Goal: Task Accomplishment & Management: Complete application form

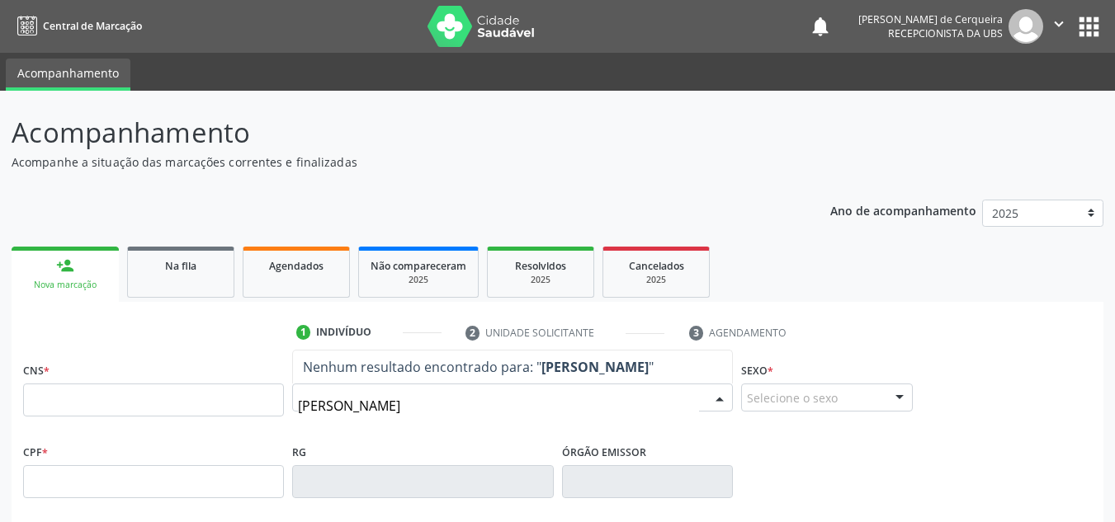
type input "[PERSON_NAME]"
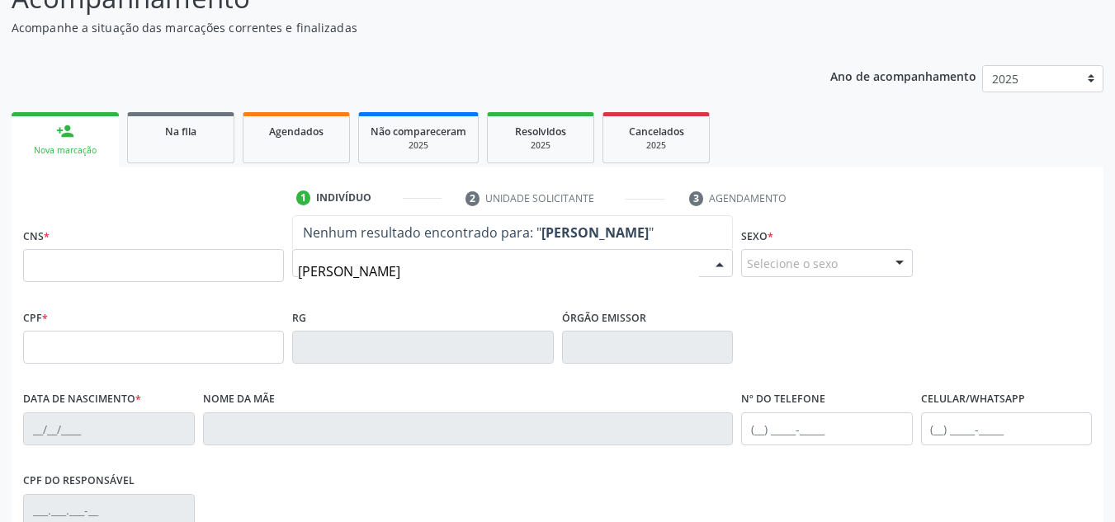
scroll to position [165, 0]
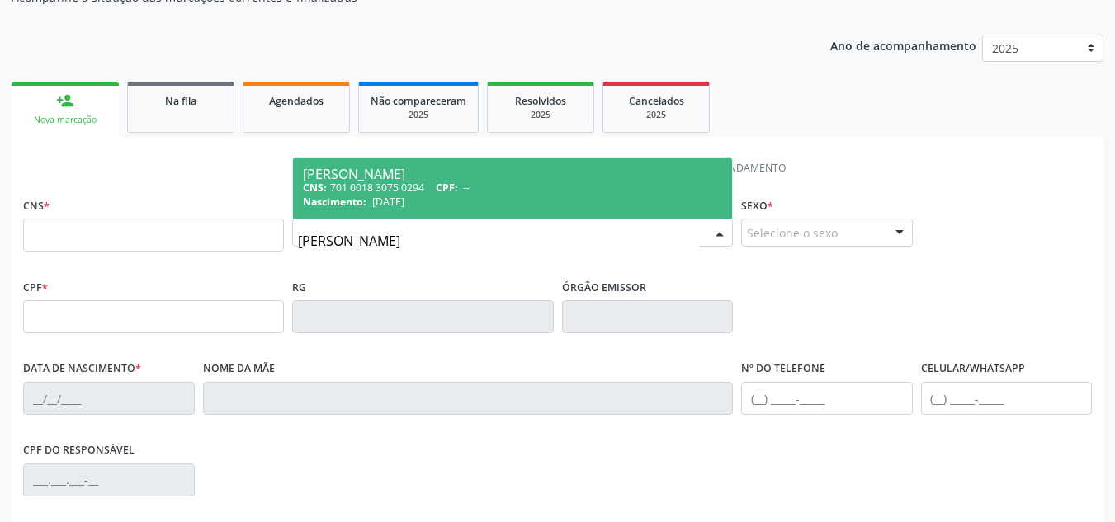
click at [469, 191] on span "--" at bounding box center [466, 188] width 7 height 14
type input "701 0018 3075 0294"
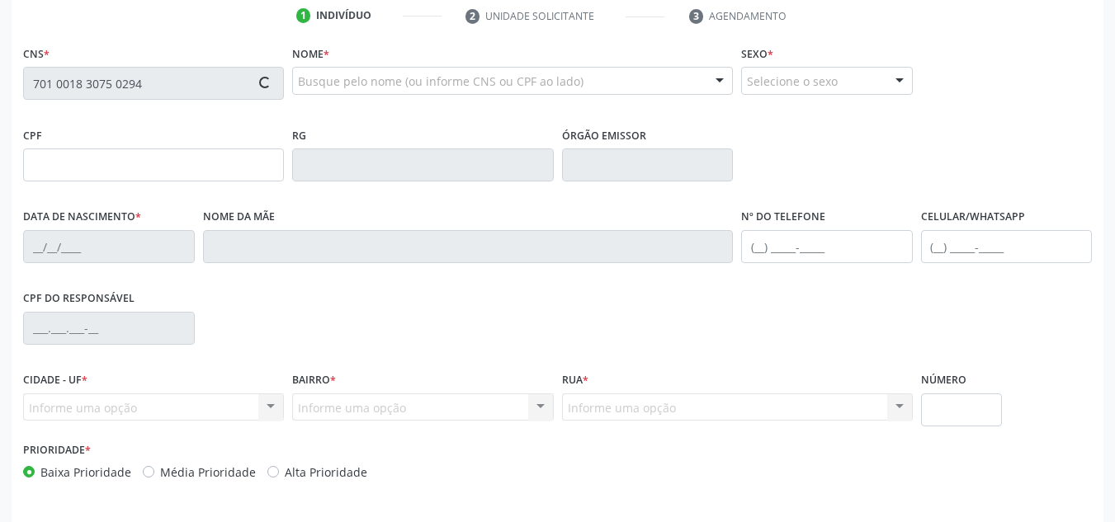
scroll to position [330, 0]
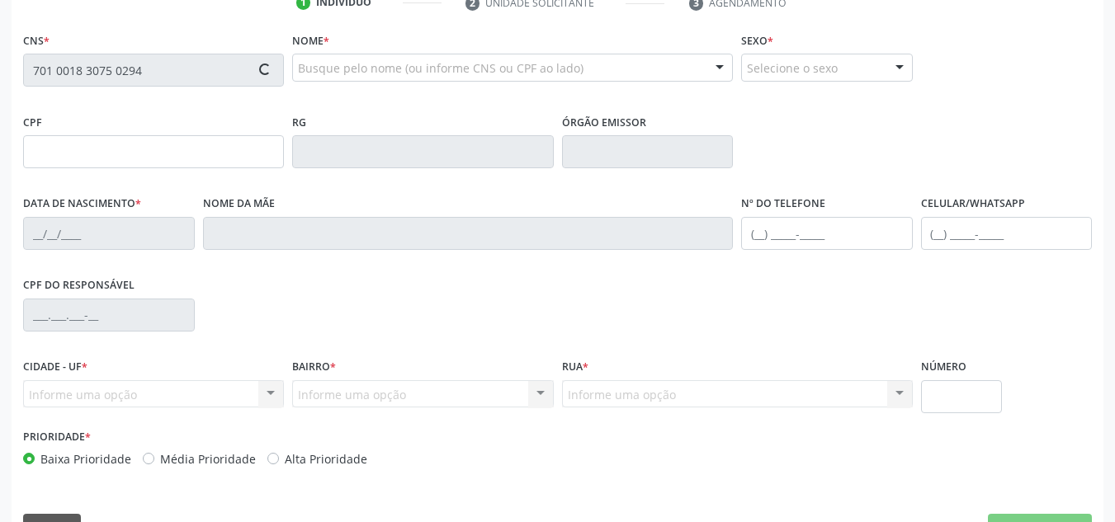
type input "[DATE]"
type input "[PERSON_NAME]"
type input "[PHONE_NUMBER]"
type input "S/N"
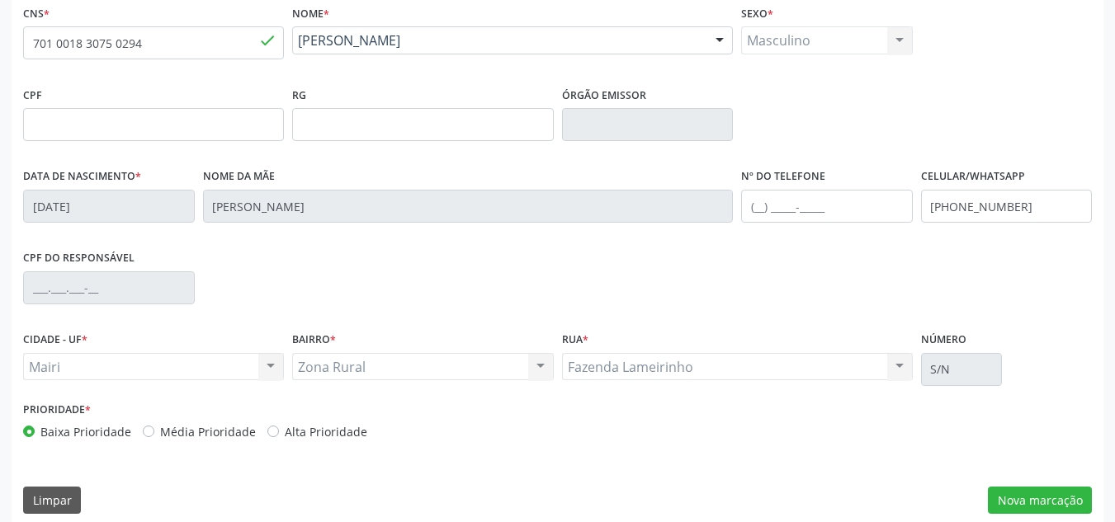
scroll to position [372, 0]
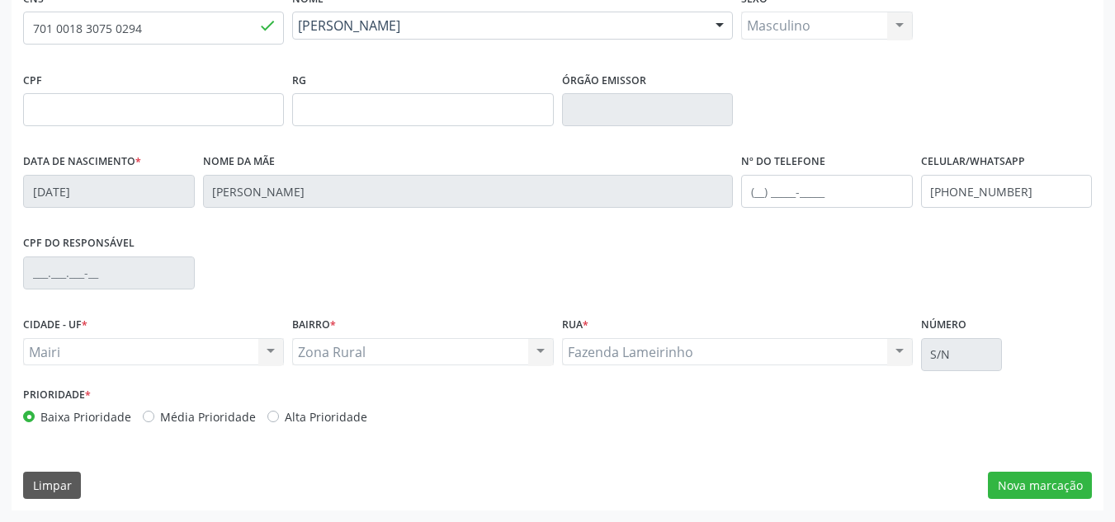
click at [160, 416] on label "Média Prioridade" at bounding box center [208, 416] width 96 height 17
click at [150, 416] on input "Média Prioridade" at bounding box center [149, 415] width 12 height 15
radio input "true"
click at [1080, 491] on button "Nova marcação" at bounding box center [1040, 486] width 104 height 28
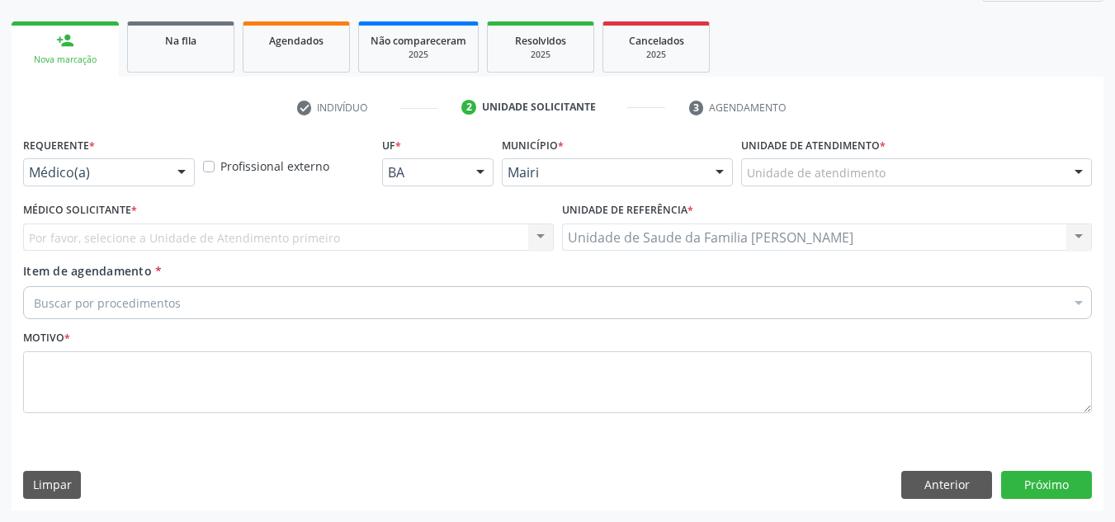
scroll to position [225, 0]
click at [883, 175] on div "Unidade de atendimento" at bounding box center [916, 172] width 351 height 28
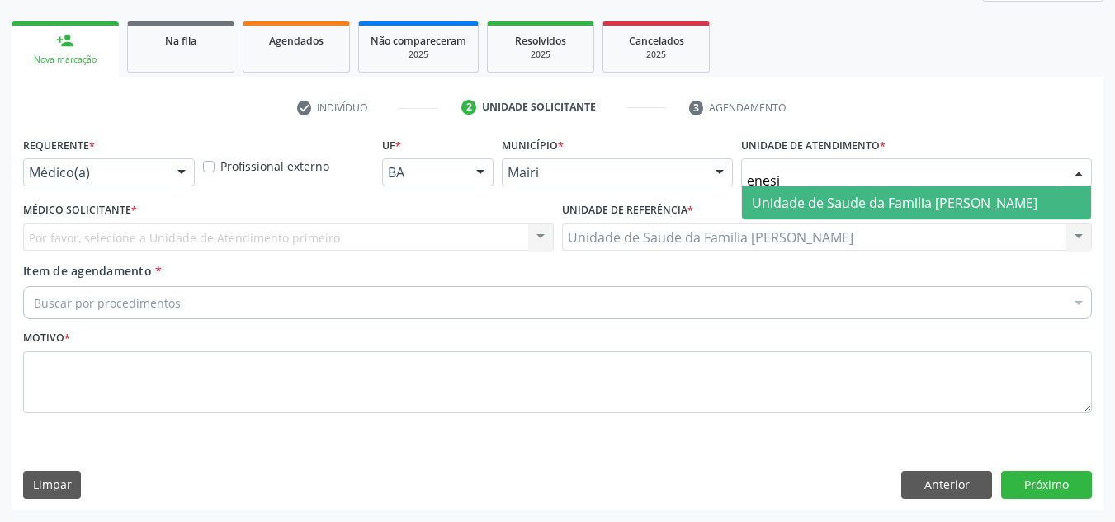
type input "enesia"
click at [890, 202] on span "Unidade de Saude da Familia [PERSON_NAME]" at bounding box center [894, 203] width 285 height 18
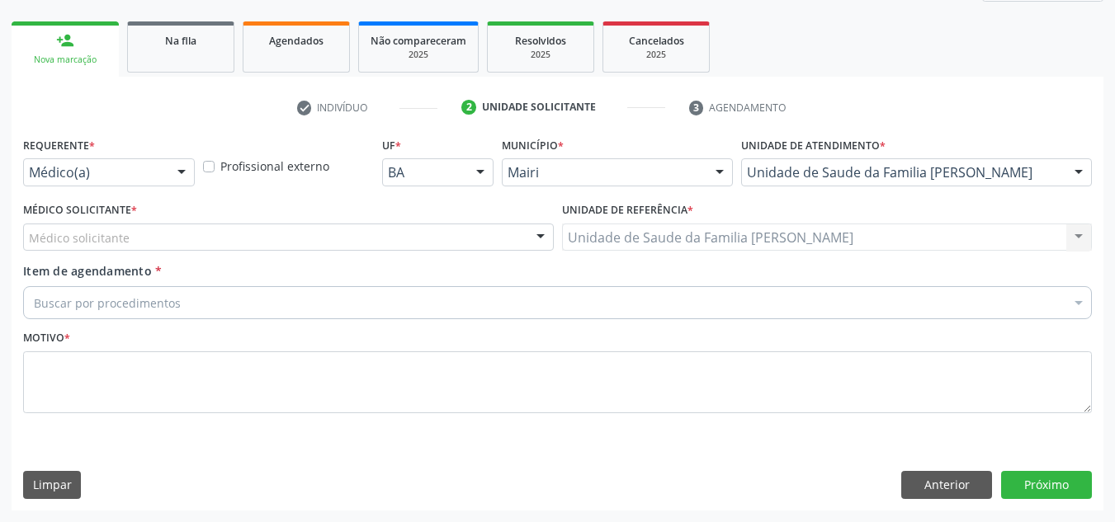
click at [183, 231] on div "Médico solicitante" at bounding box center [288, 238] width 531 height 28
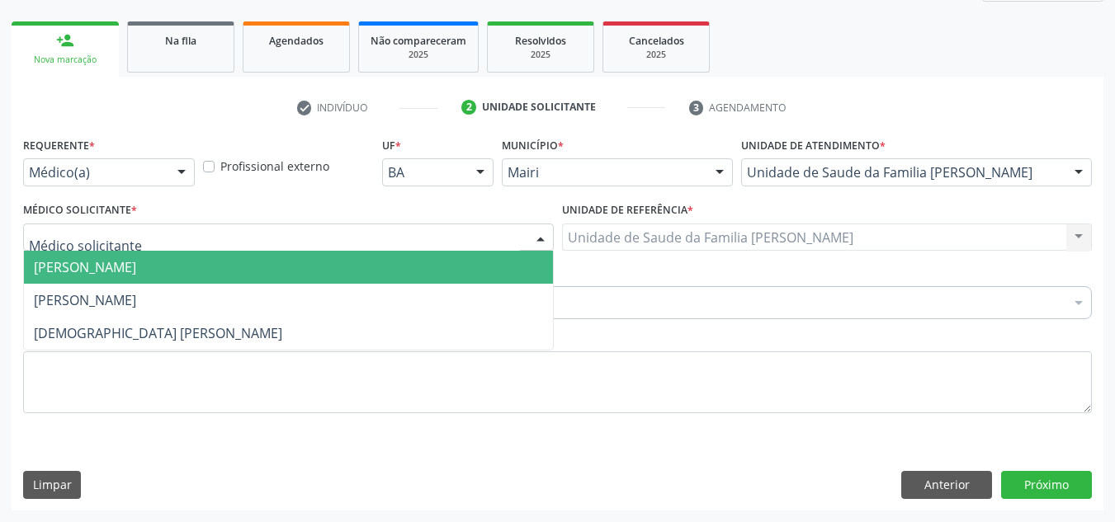
click at [183, 253] on span "[PERSON_NAME]" at bounding box center [288, 267] width 529 height 33
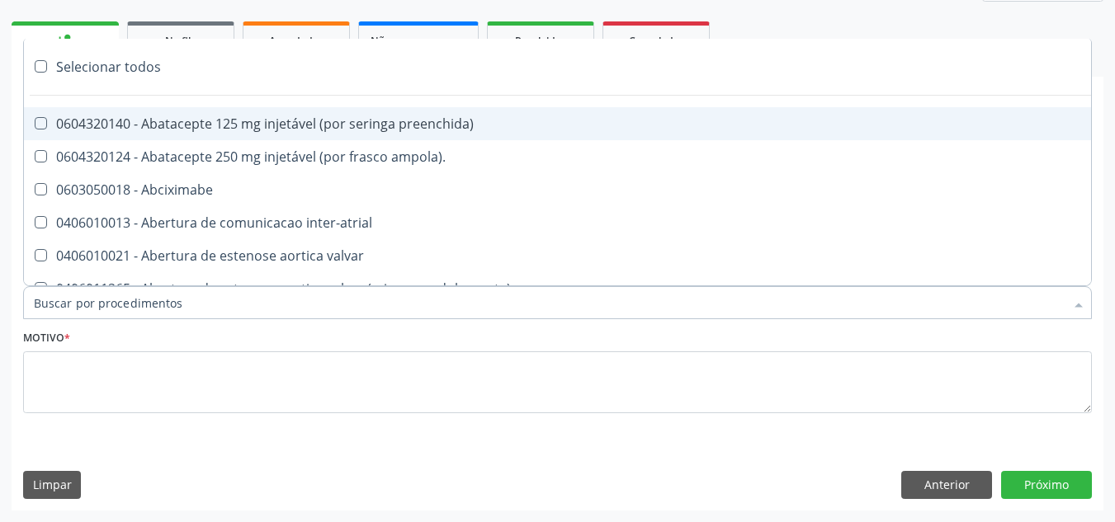
type input "w"
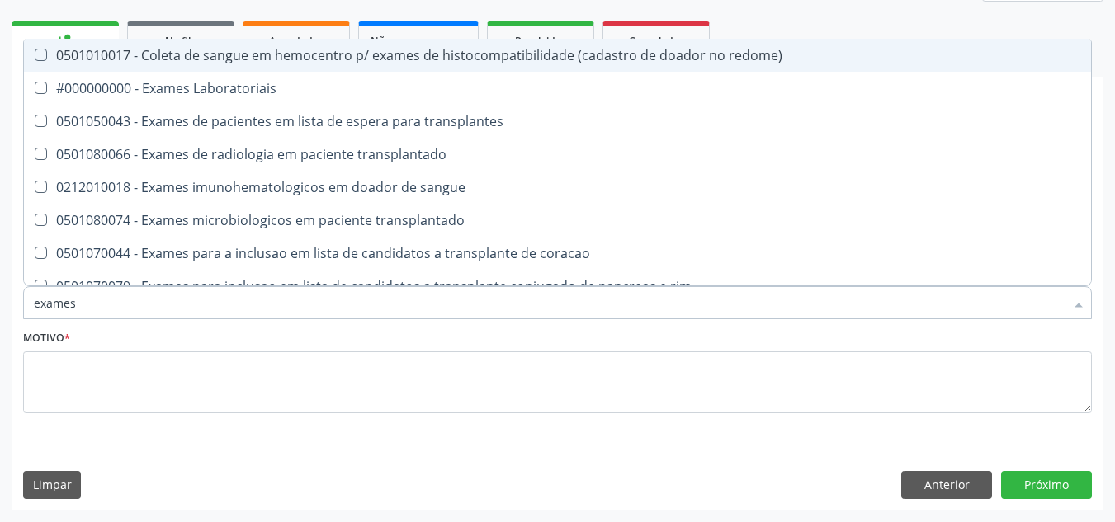
type input "exames"
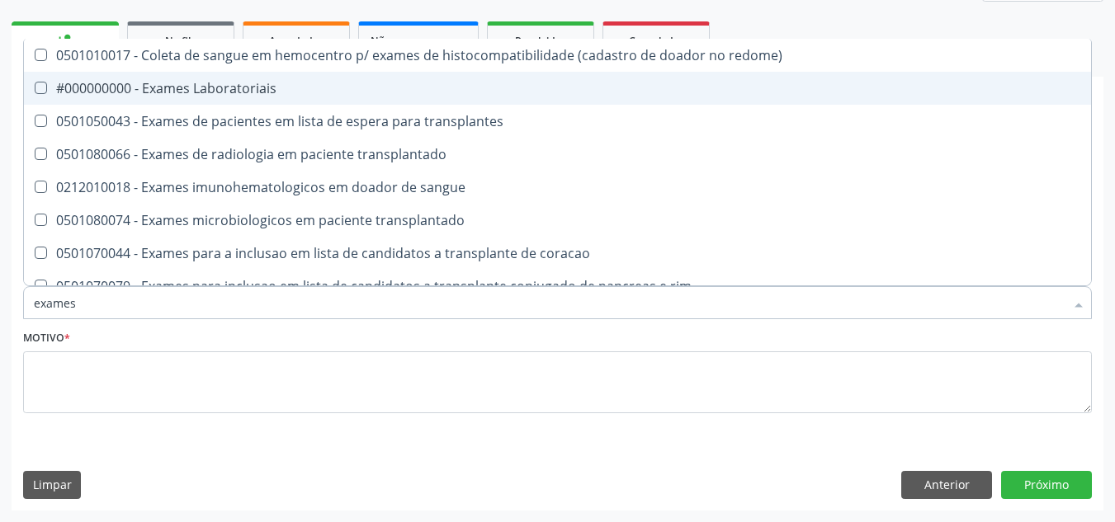
click at [40, 87] on Laboratoriais at bounding box center [41, 88] width 12 height 12
click at [35, 87] on Laboratoriais "checkbox" at bounding box center [29, 88] width 11 height 11
checkbox Laboratoriais "true"
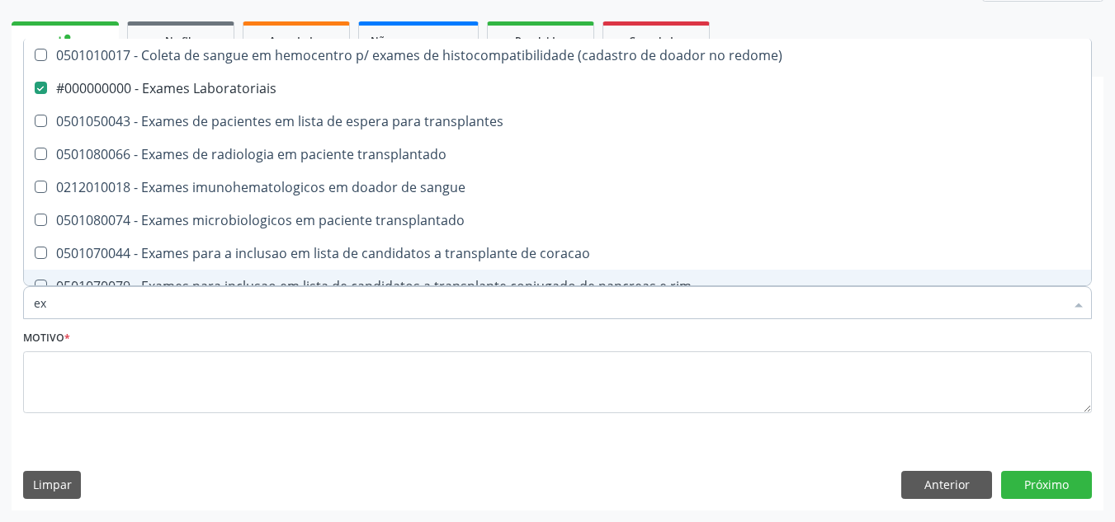
type input "e"
checkbox Laboratoriais "false"
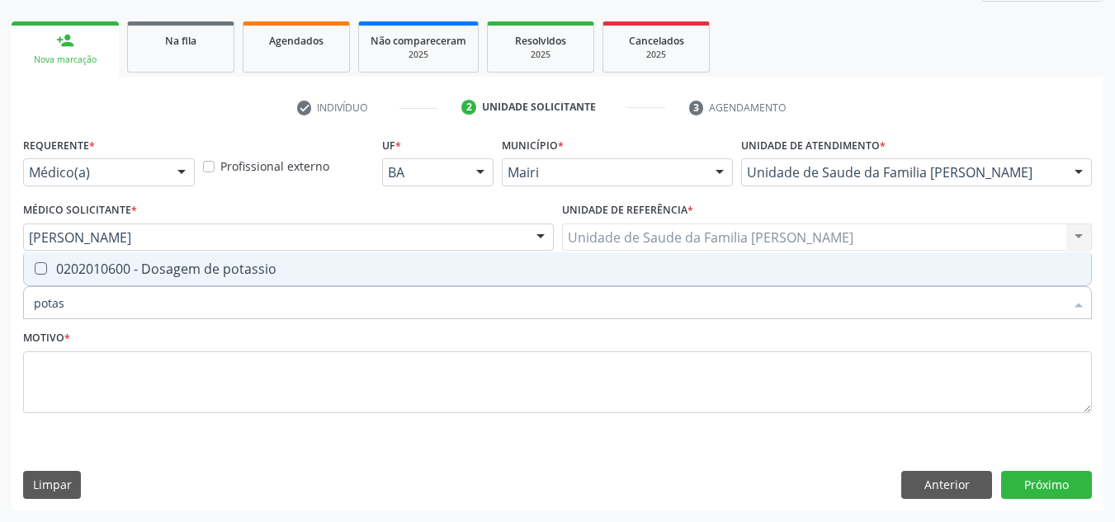
type input "potass"
click at [37, 260] on span "0202010600 - Dosagem de potassio" at bounding box center [557, 268] width 1067 height 33
checkbox potassio "true"
type input "p"
checkbox potassio "false"
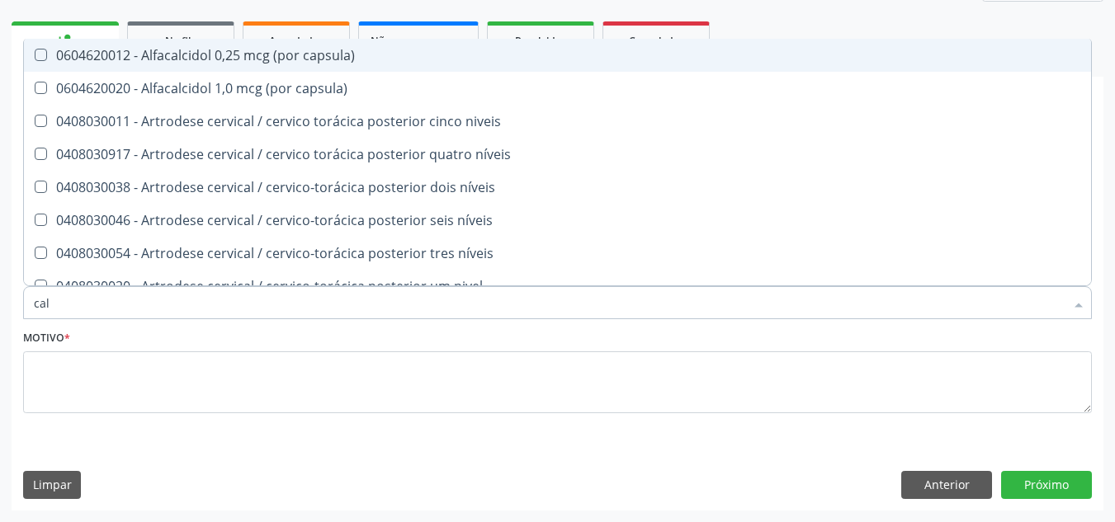
type input "calc"
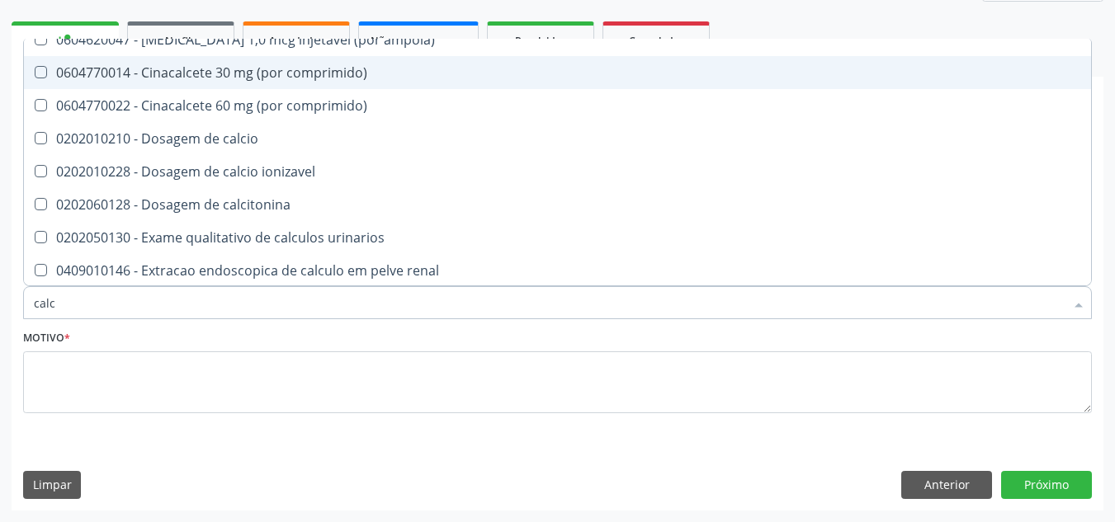
scroll to position [248, 0]
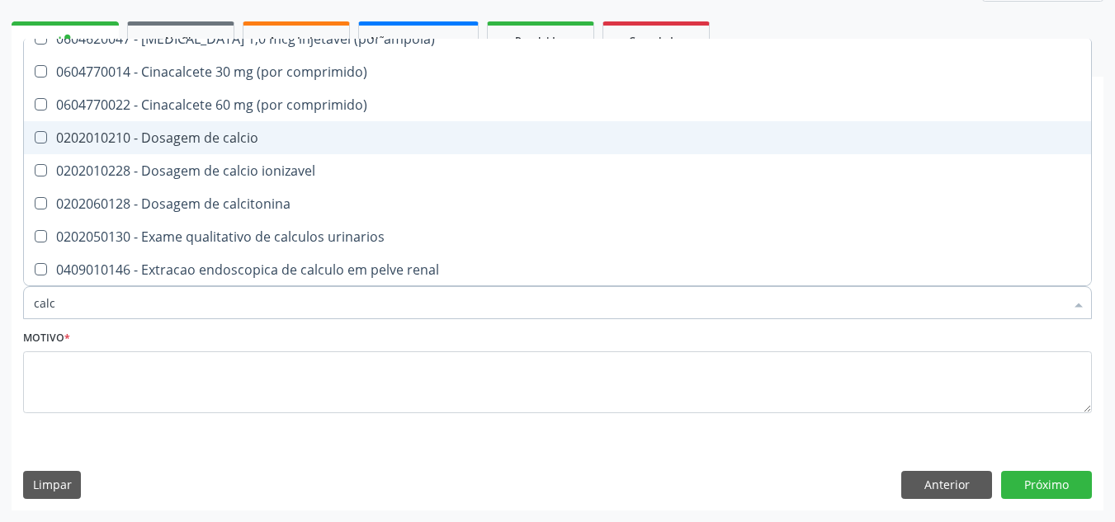
click at [35, 135] on calcio at bounding box center [41, 137] width 12 height 12
click at [35, 135] on calcio "checkbox" at bounding box center [29, 137] width 11 height 11
checkbox calcio "true"
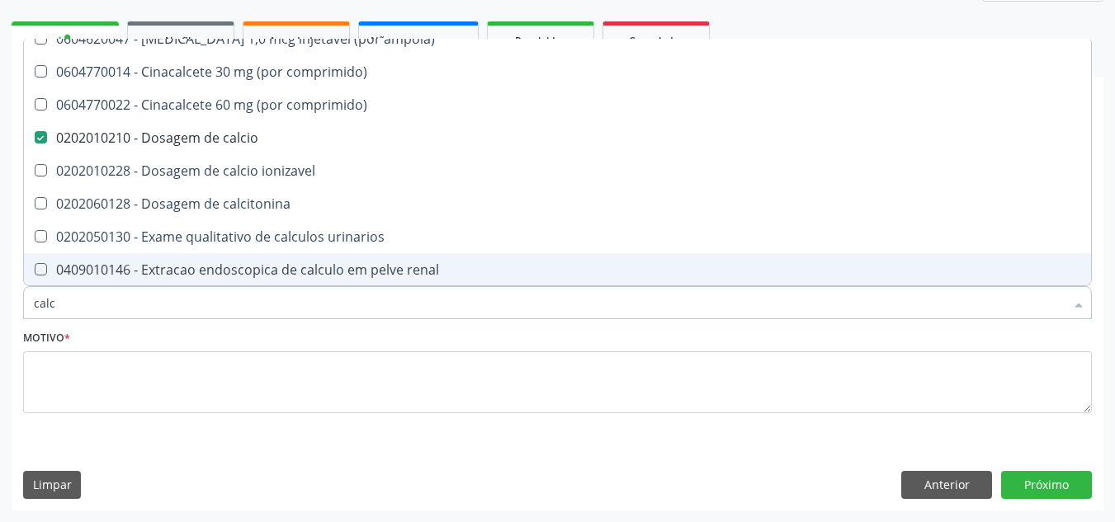
type input "cal"
checkbox calcio "false"
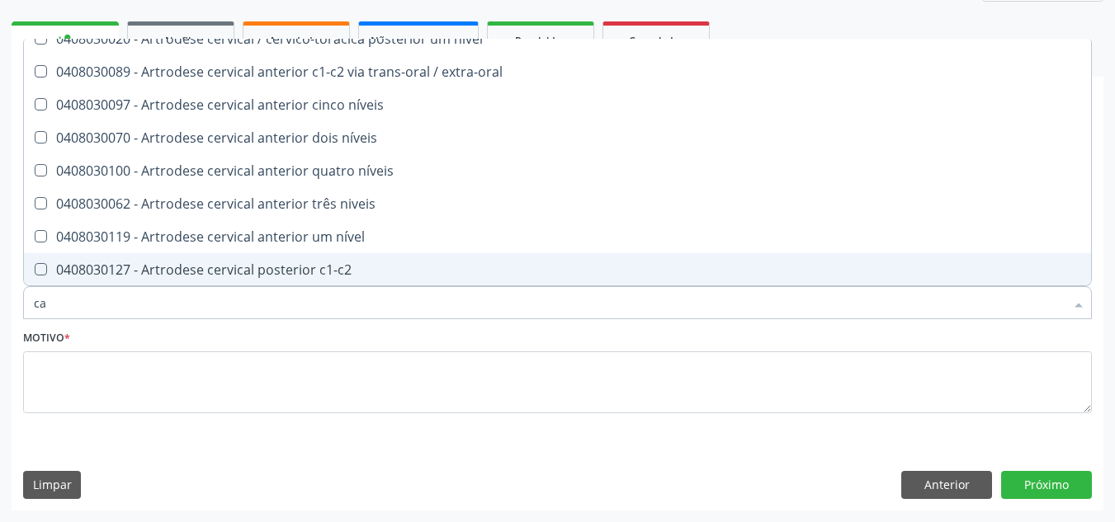
type input "c"
checkbox calcio "false"
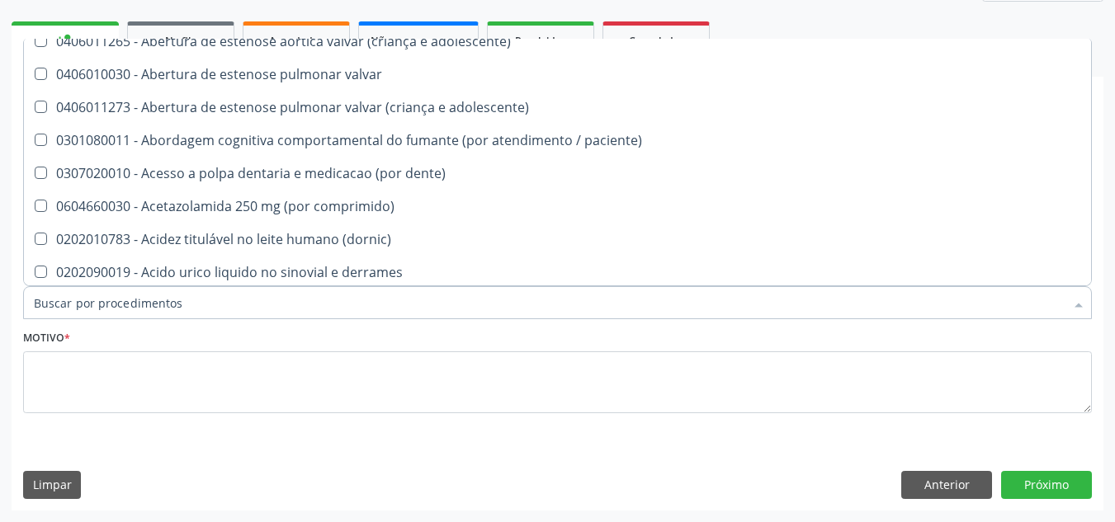
scroll to position [316, 0]
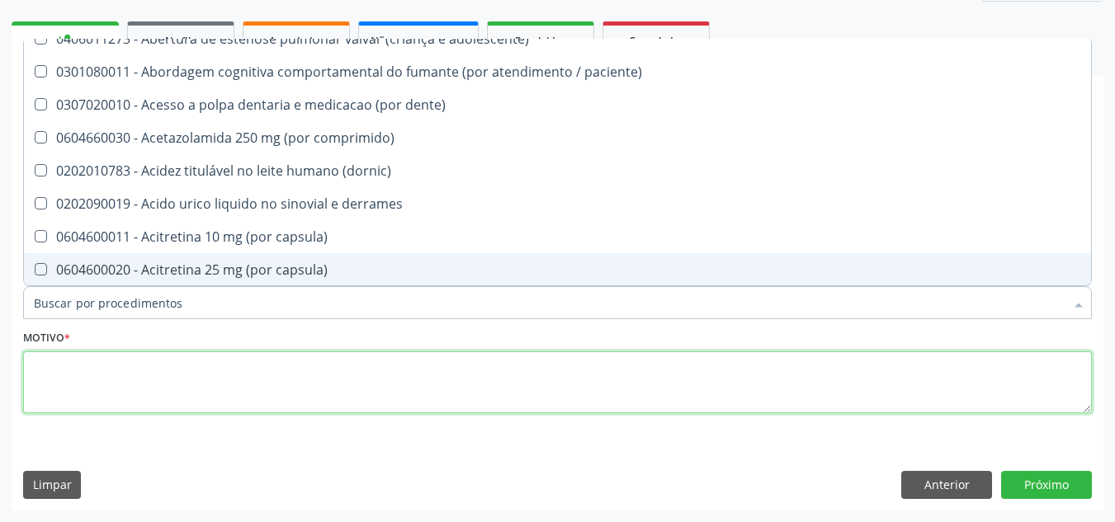
click at [88, 361] on textarea at bounding box center [557, 382] width 1068 height 63
checkbox ampola\)\ "true"
checkbox Abciximabe "true"
checkbox inter-atrial "true"
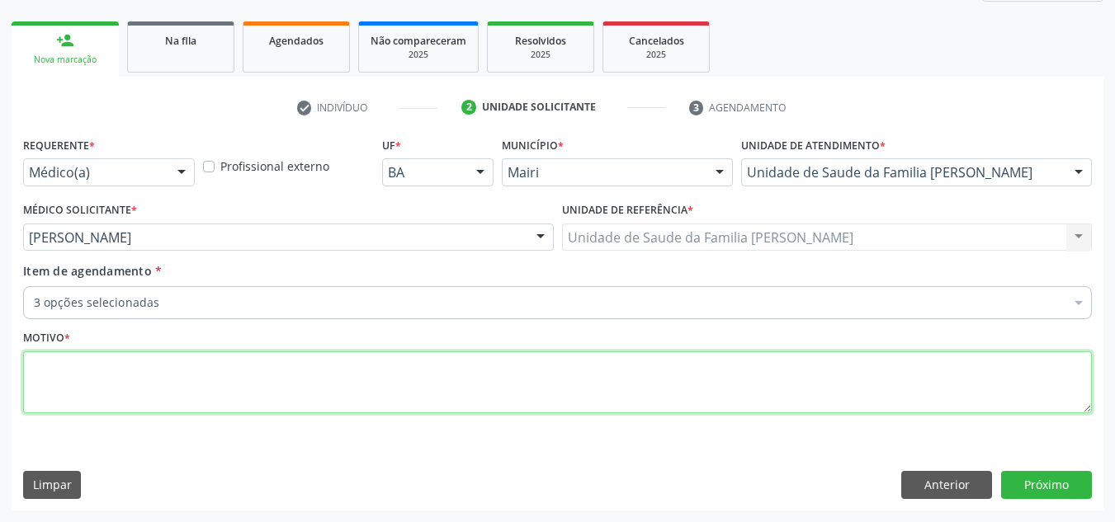
scroll to position [0, 0]
type textarea "rotina"
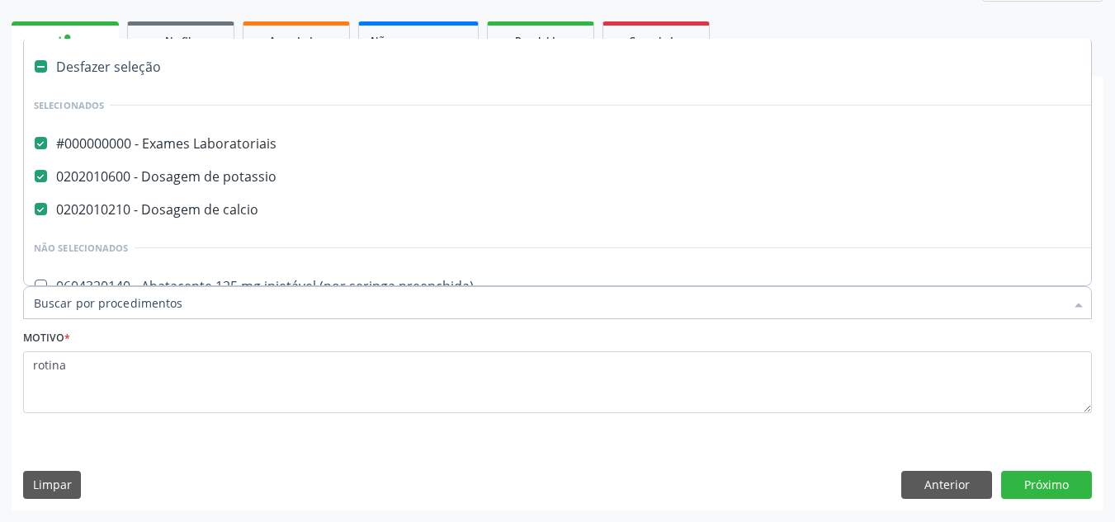
click at [1084, 296] on div at bounding box center [1078, 304] width 25 height 28
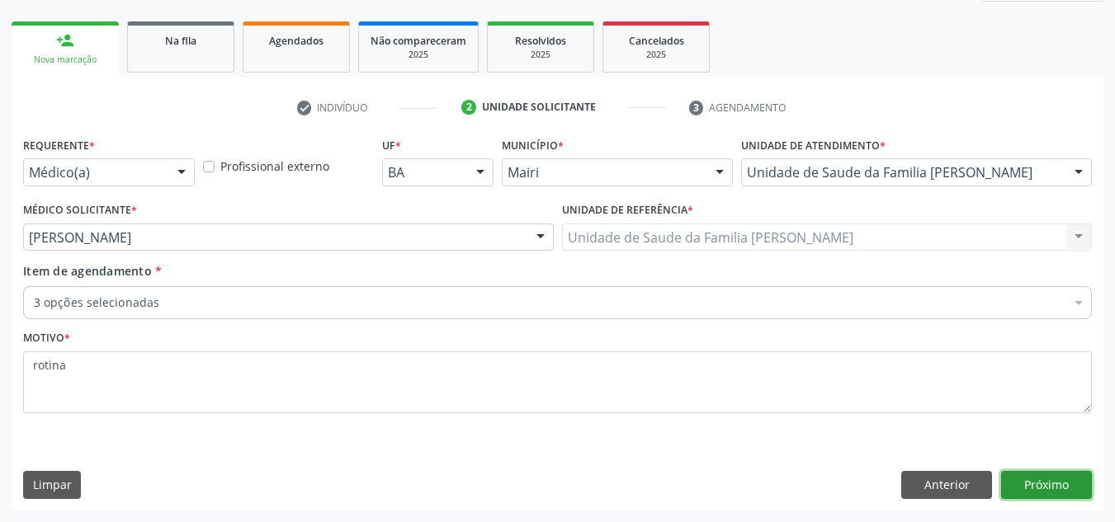
click at [1042, 483] on button "Próximo" at bounding box center [1046, 485] width 91 height 28
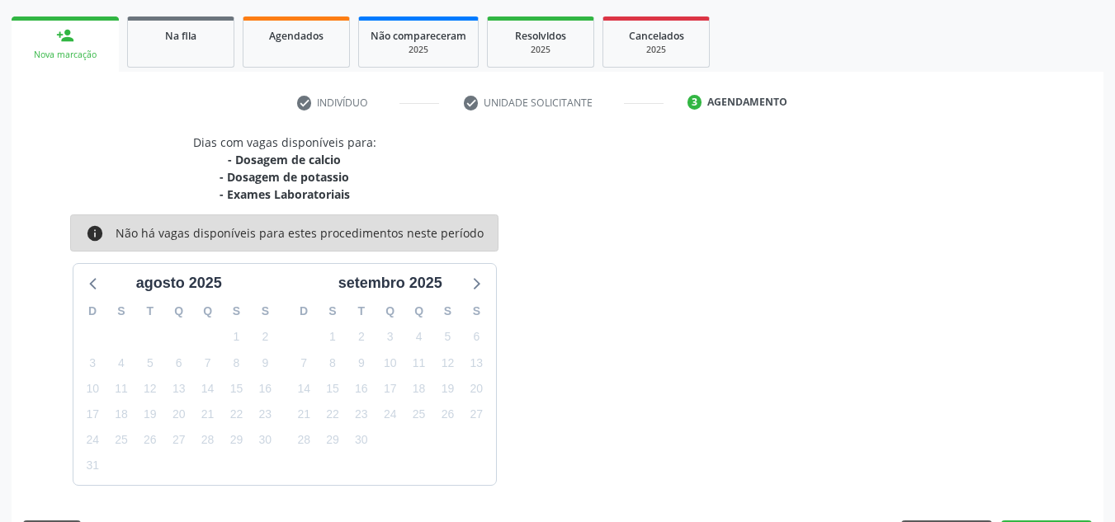
scroll to position [279, 0]
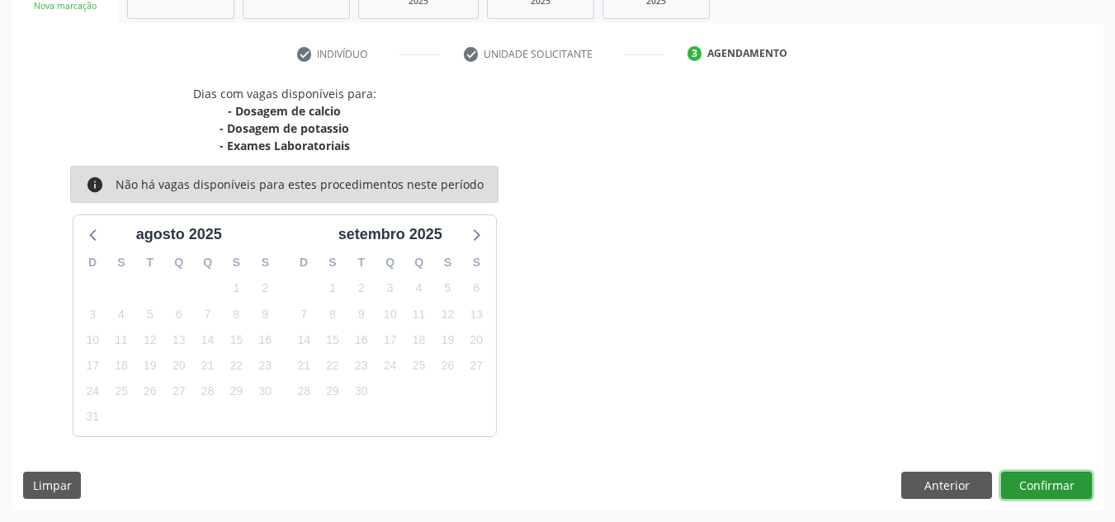
click at [1040, 480] on button "Confirmar" at bounding box center [1046, 486] width 91 height 28
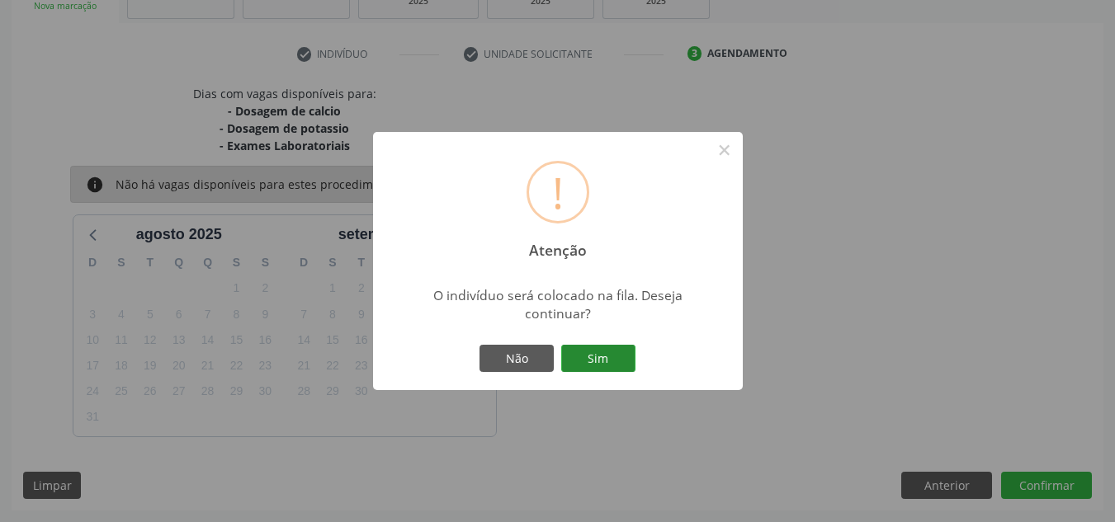
click at [589, 347] on button "Sim" at bounding box center [598, 359] width 74 height 28
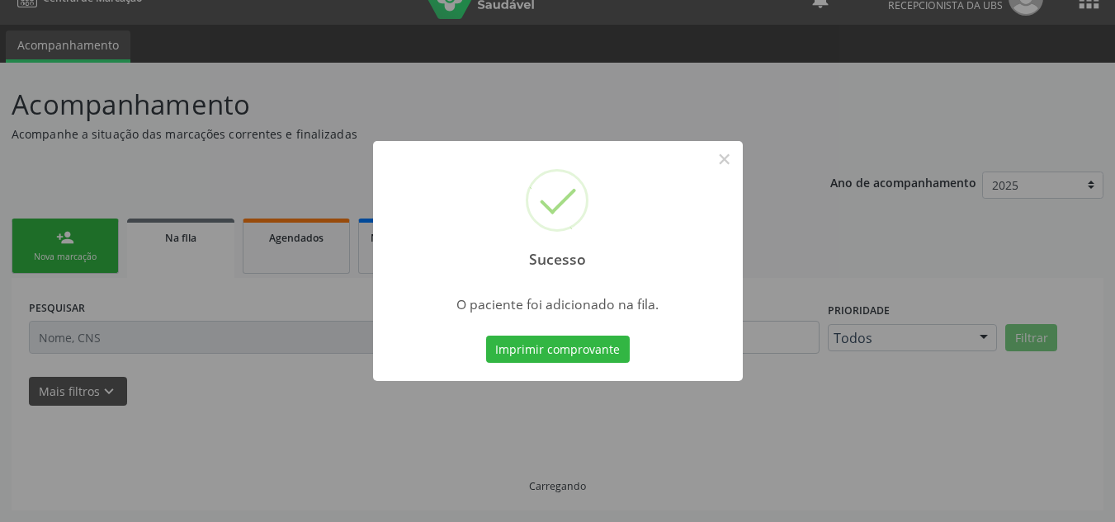
scroll to position [28, 0]
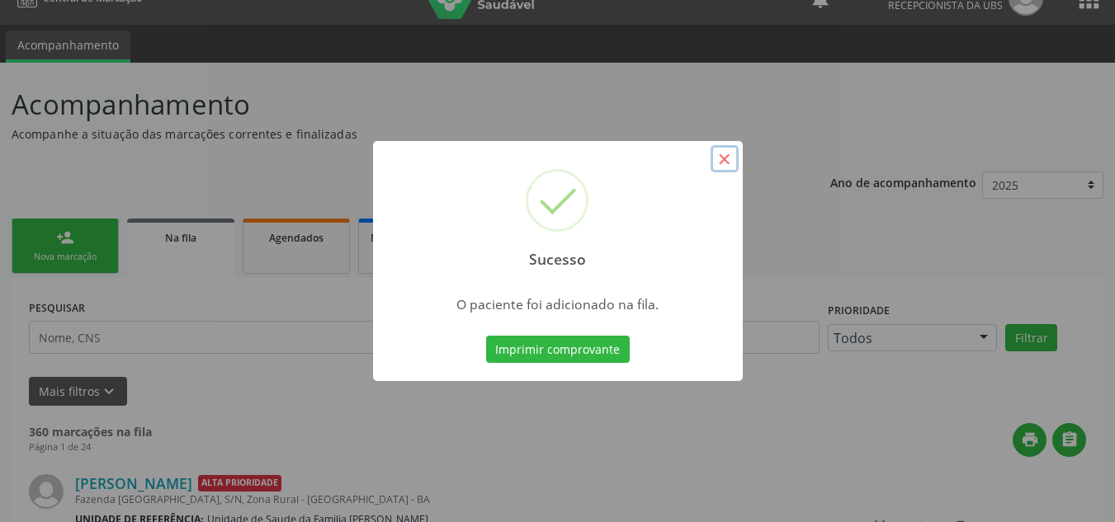
click at [720, 156] on button "×" at bounding box center [724, 159] width 28 height 28
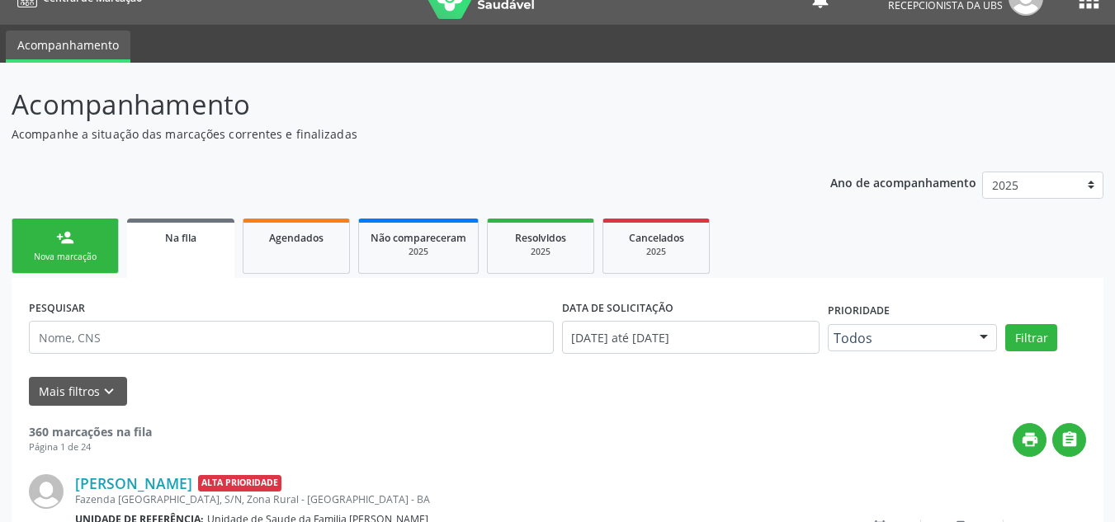
click at [48, 228] on link "person_add Nova marcação" at bounding box center [65, 246] width 107 height 55
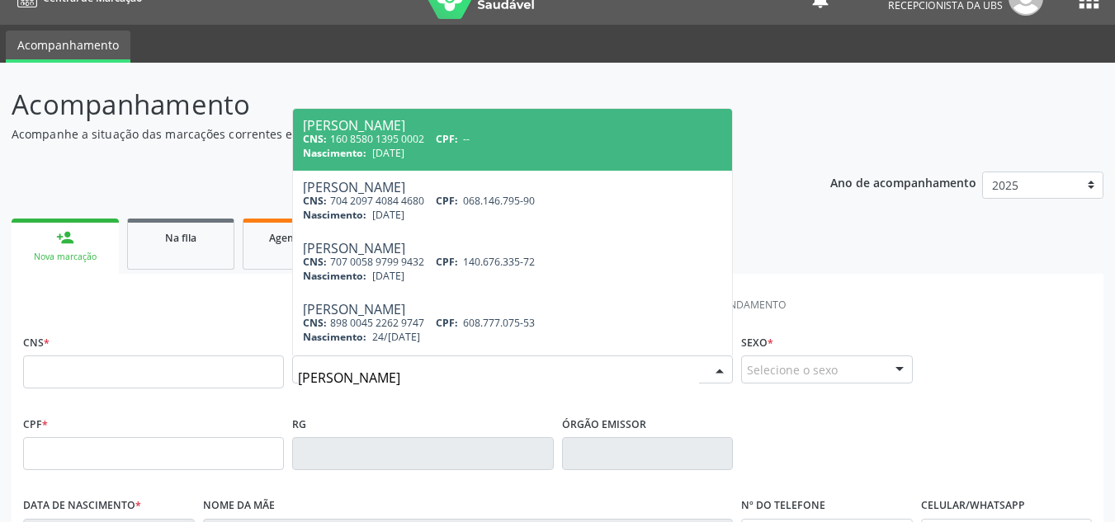
type input "[PERSON_NAME]"
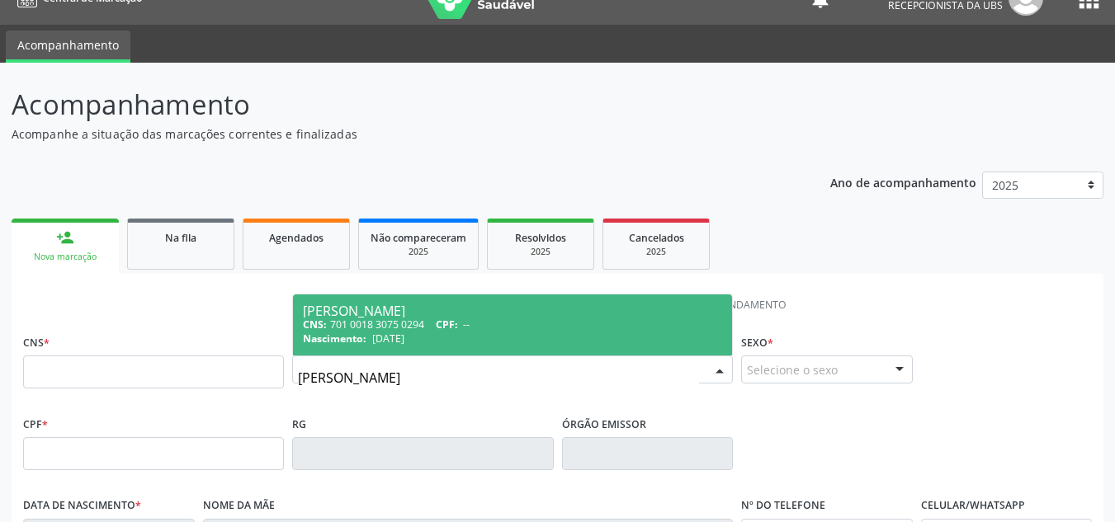
click at [451, 306] on div "[PERSON_NAME]" at bounding box center [512, 310] width 419 height 13
type input "701 0018 3075 0294"
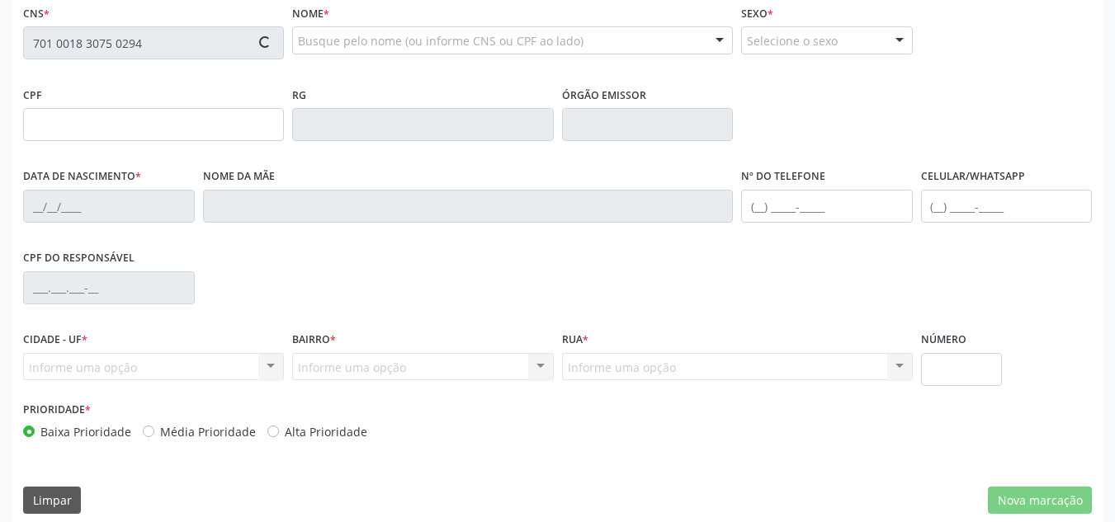
scroll to position [358, 0]
type input "[DATE]"
type input "[PERSON_NAME]"
type input "[PHONE_NUMBER]"
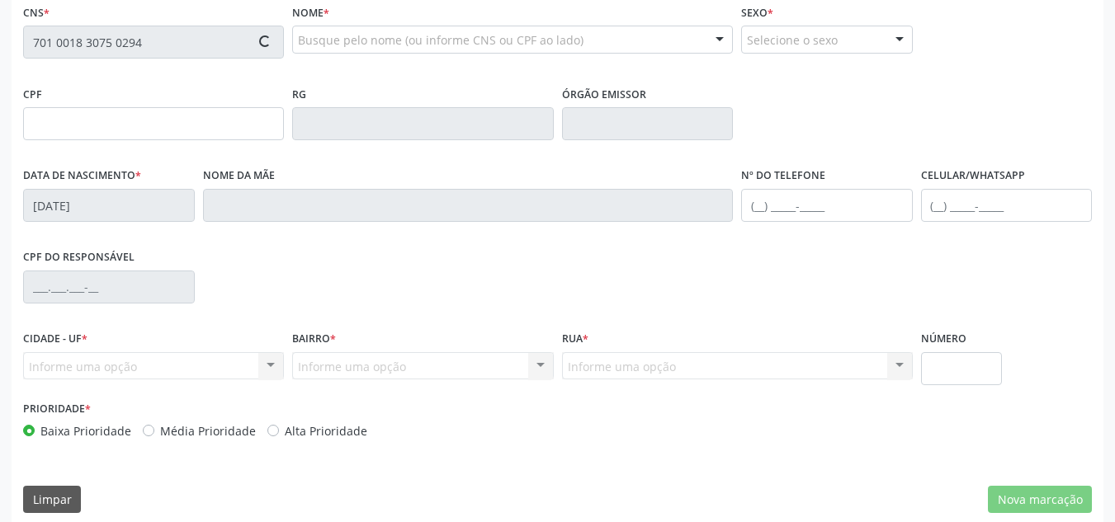
type input "S/N"
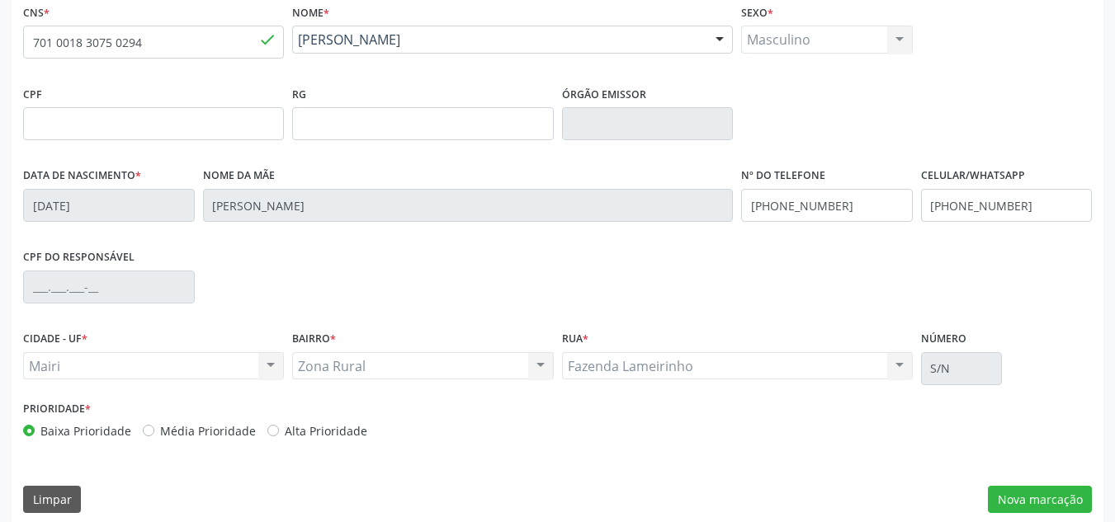
scroll to position [372, 0]
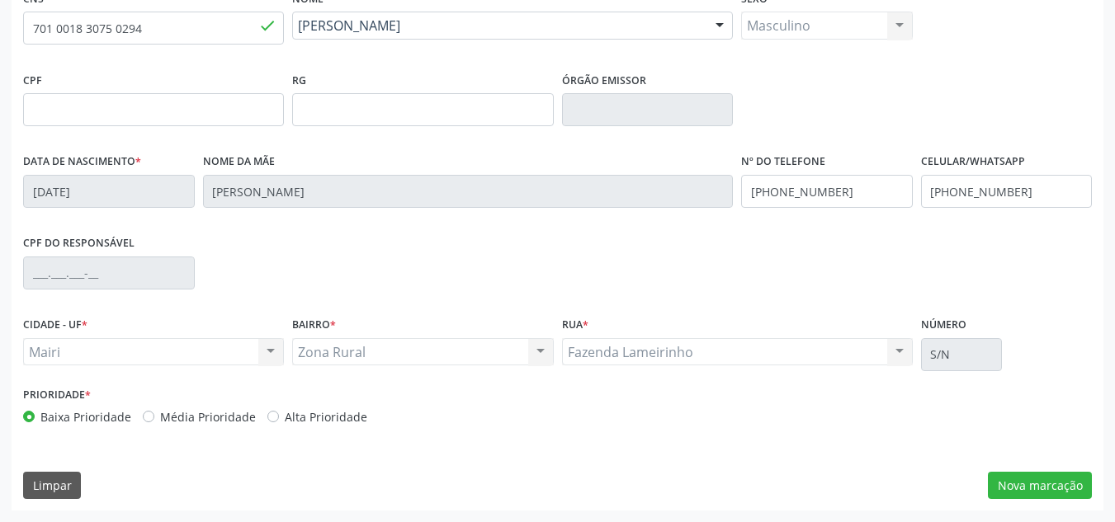
click at [160, 418] on label "Média Prioridade" at bounding box center [208, 416] width 96 height 17
click at [144, 418] on input "Média Prioridade" at bounding box center [149, 415] width 12 height 15
radio input "true"
click at [1039, 490] on button "Nova marcação" at bounding box center [1040, 486] width 104 height 28
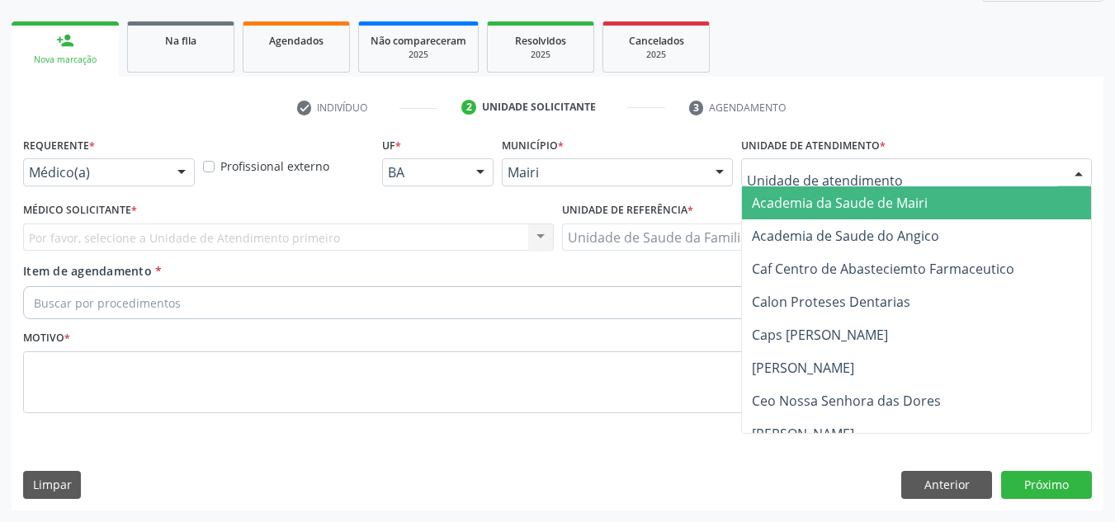
click at [989, 168] on div at bounding box center [916, 172] width 351 height 28
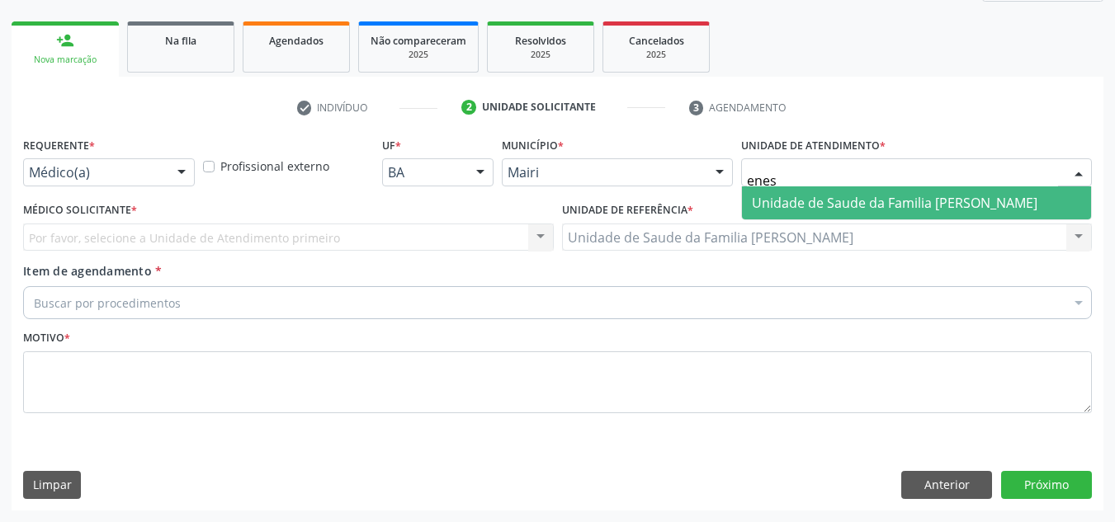
type input "enesi"
click at [988, 194] on span "Unidade de Saude da Familia [PERSON_NAME]" at bounding box center [894, 203] width 285 height 18
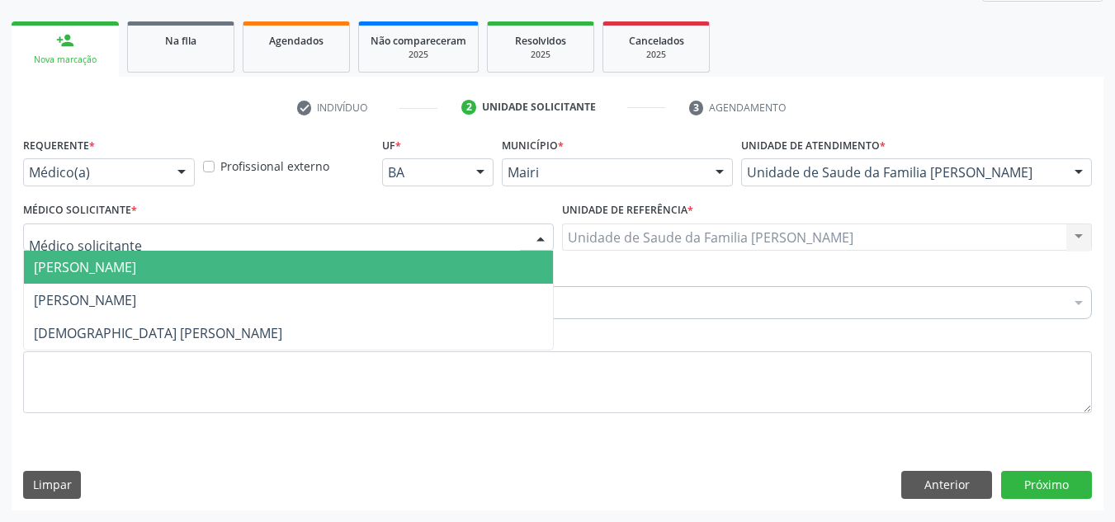
click at [266, 229] on div at bounding box center [288, 238] width 531 height 28
click at [226, 259] on span "[PERSON_NAME]" at bounding box center [288, 267] width 529 height 33
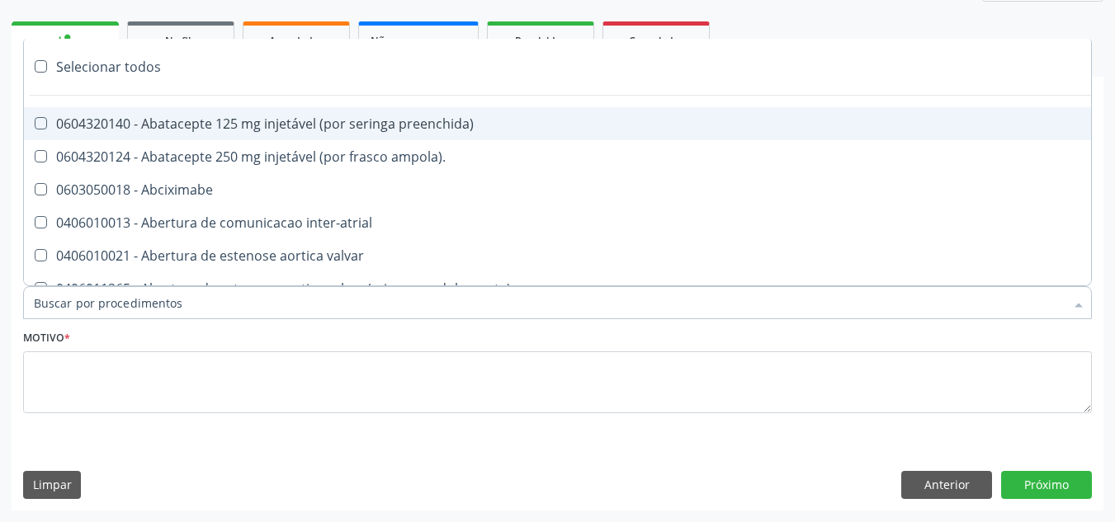
click at [238, 292] on div at bounding box center [557, 302] width 1068 height 33
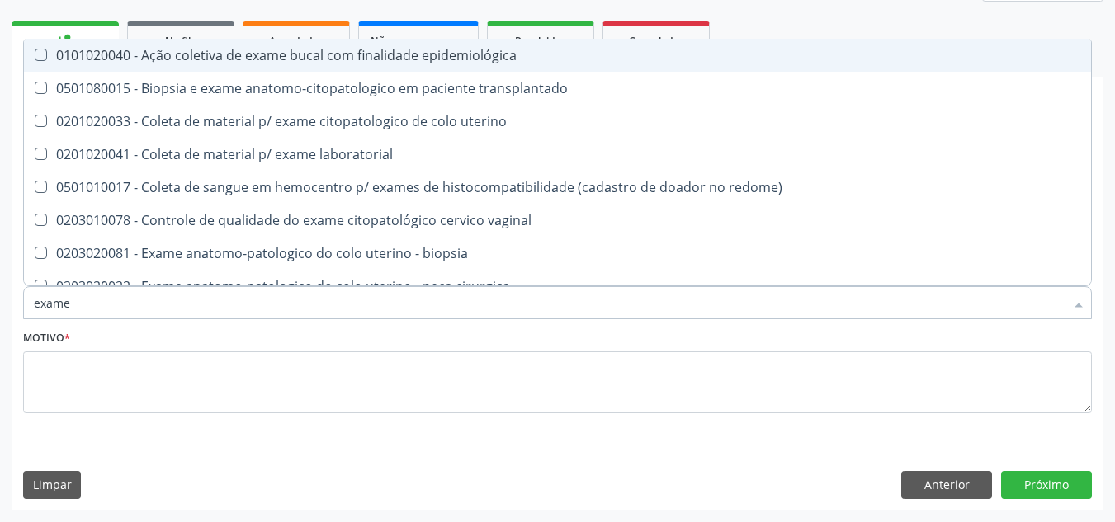
type input "exames"
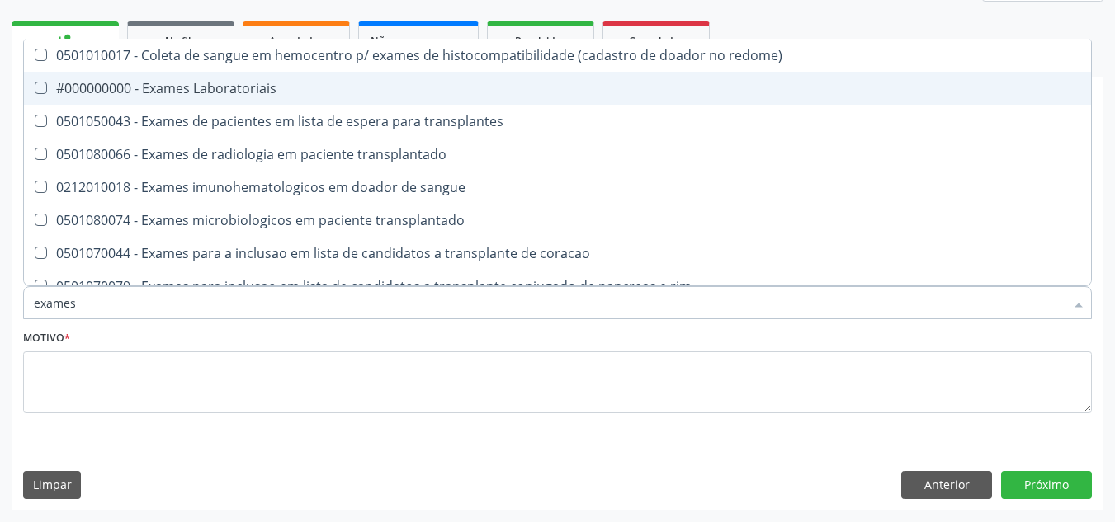
click at [41, 87] on Laboratoriais at bounding box center [41, 88] width 12 height 12
click at [35, 87] on Laboratoriais "checkbox" at bounding box center [29, 88] width 11 height 11
checkbox Laboratoriais "true"
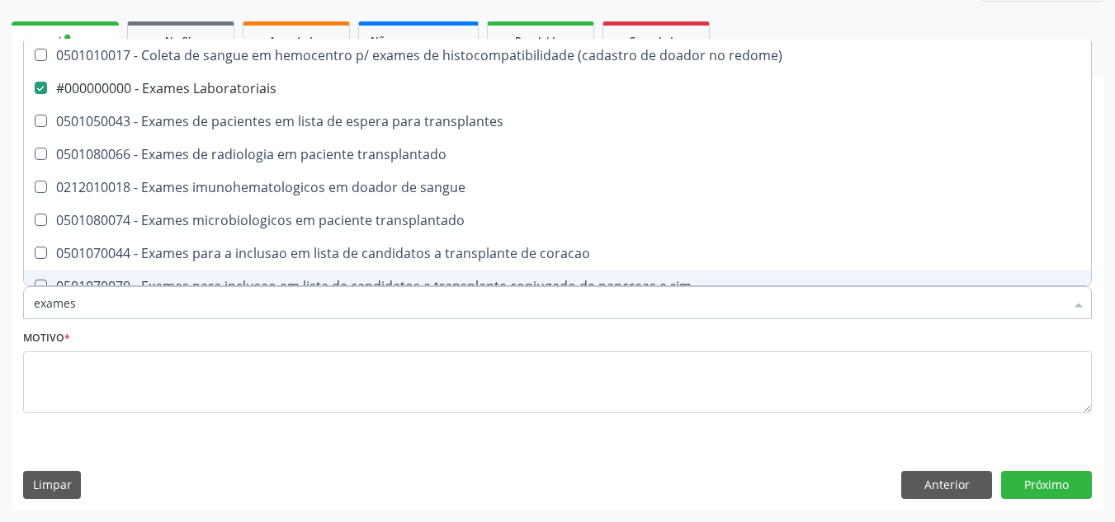
type input "exame"
checkbox Laboratoriais "false"
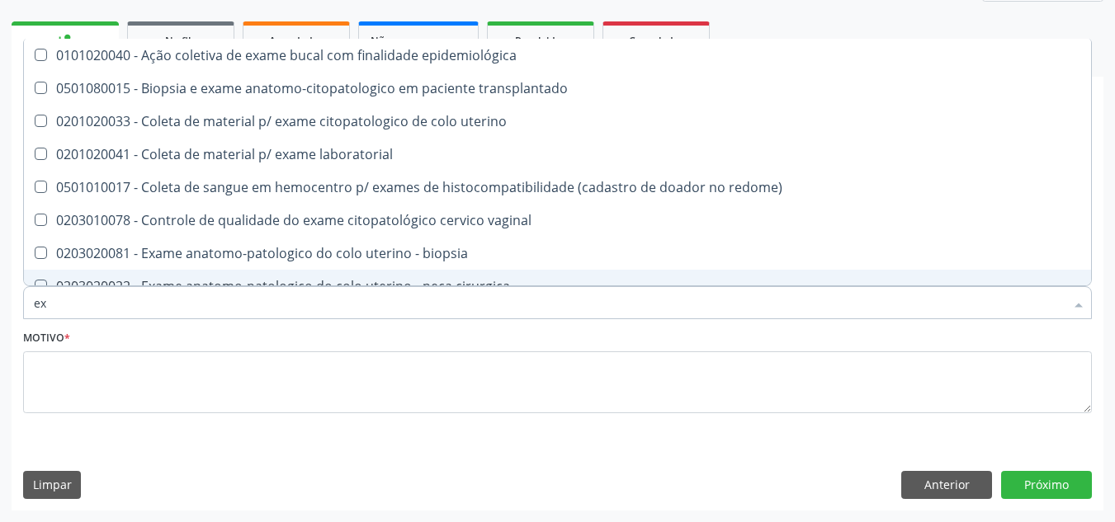
type input "e"
checkbox Laboratoriais "false"
checkbox transplantado "false"
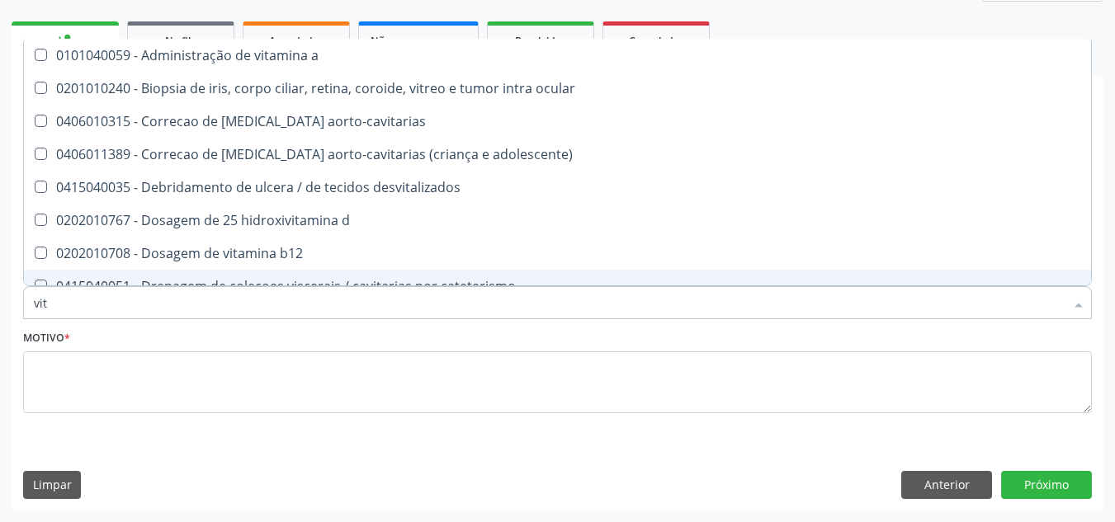
type input "vita"
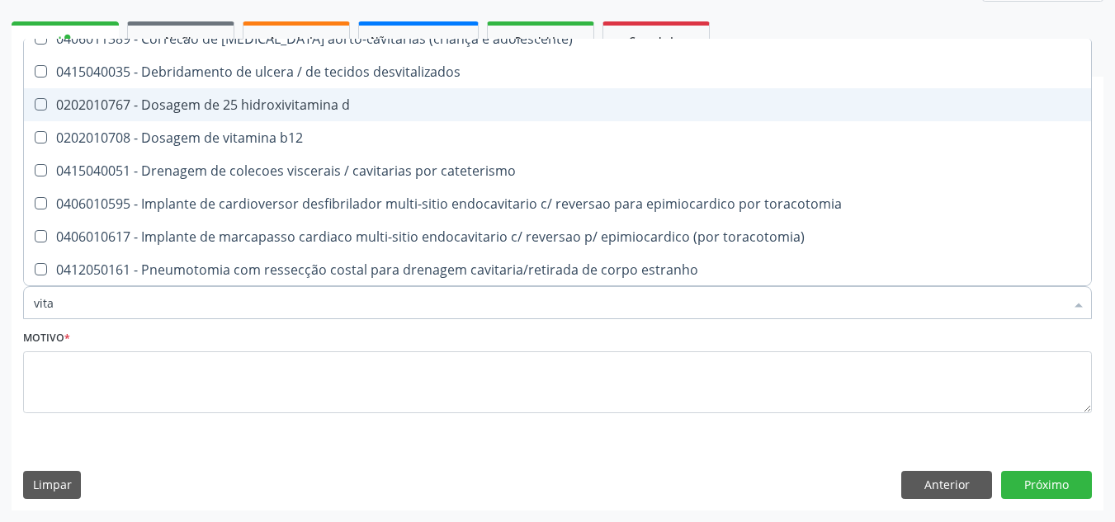
scroll to position [116, 0]
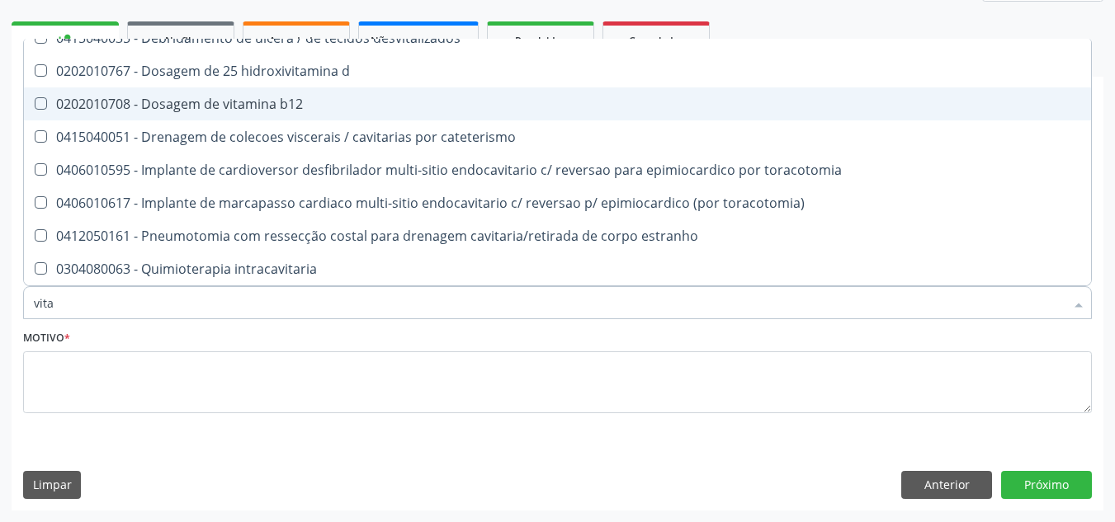
click at [40, 97] on span "0202010708 - Dosagem de vitamina b12" at bounding box center [557, 103] width 1067 height 33
checkbox b12 "true"
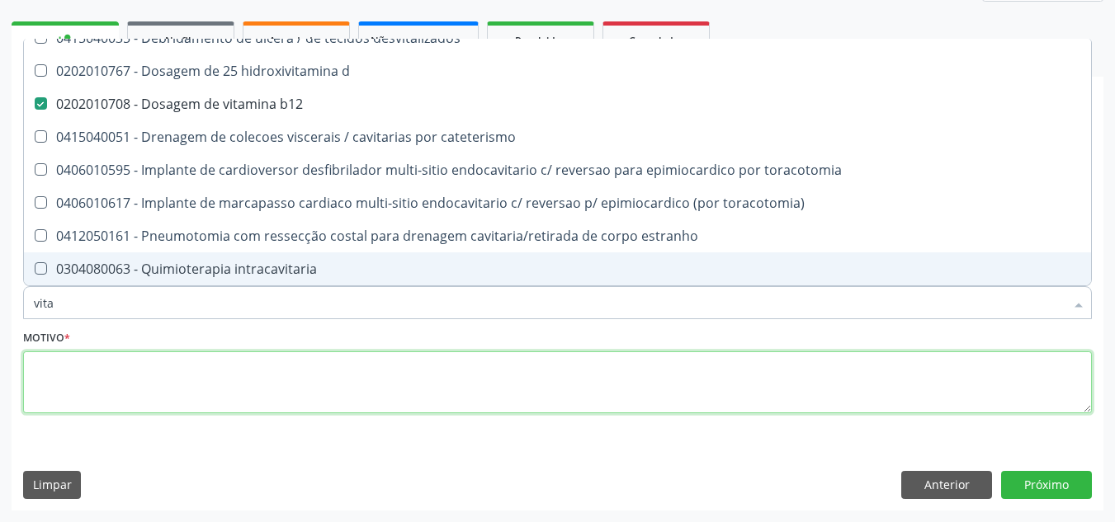
click at [59, 362] on textarea at bounding box center [557, 382] width 1068 height 63
checkbox aorto-cavitarias "true"
checkbox adolescente\) "true"
checkbox b12 "false"
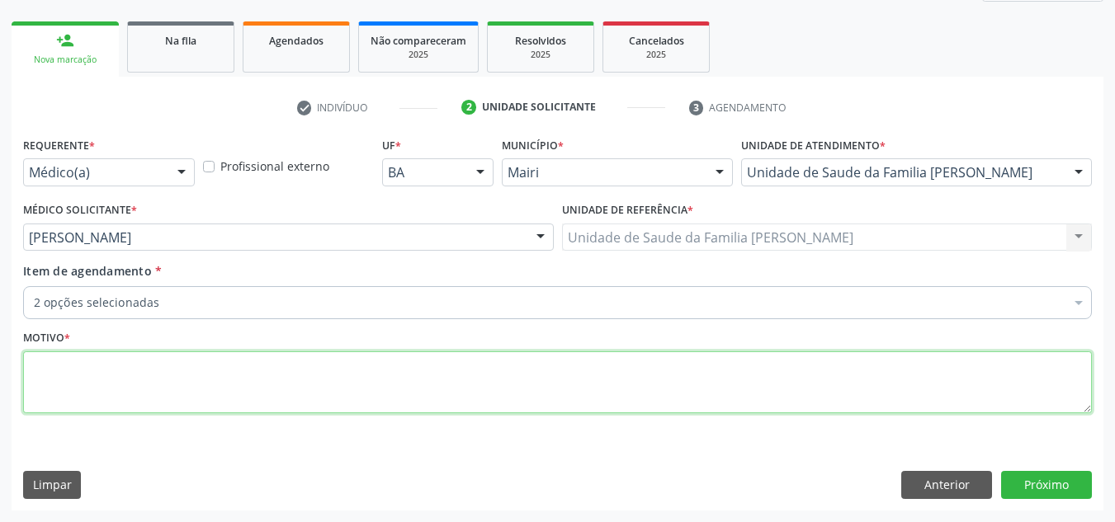
scroll to position [0, 0]
type textarea "rotina"
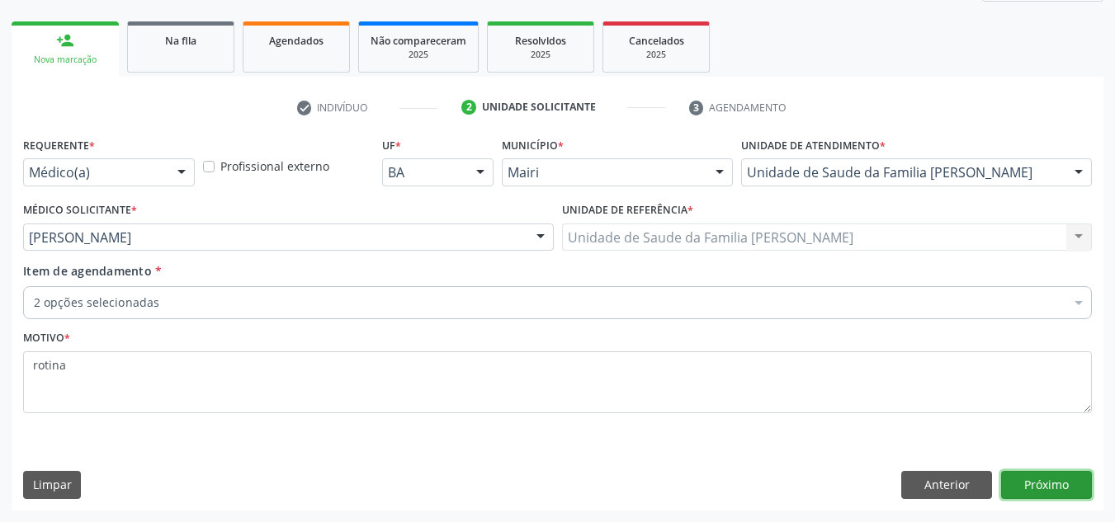
click at [1049, 490] on button "Próximo" at bounding box center [1046, 485] width 91 height 28
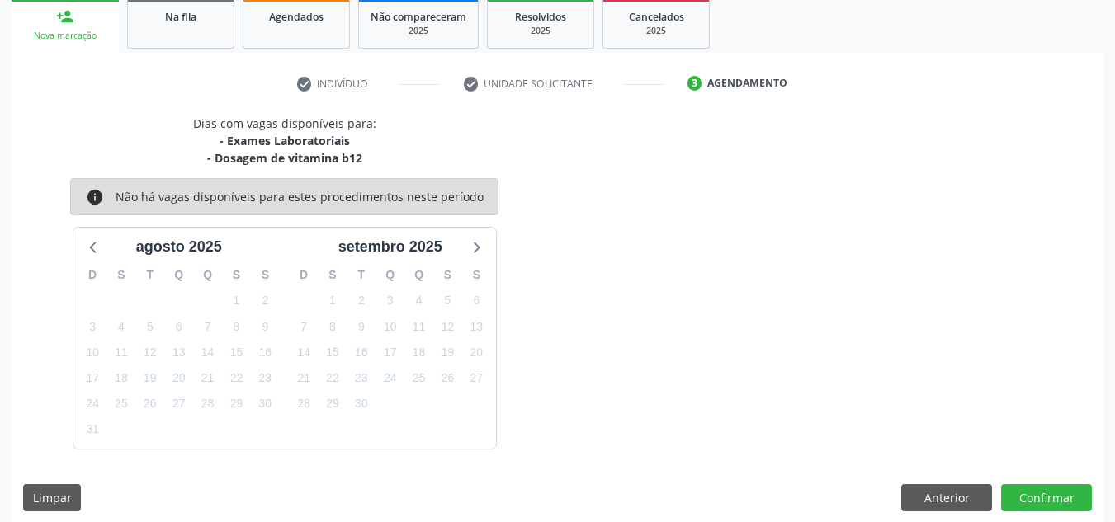
scroll to position [262, 0]
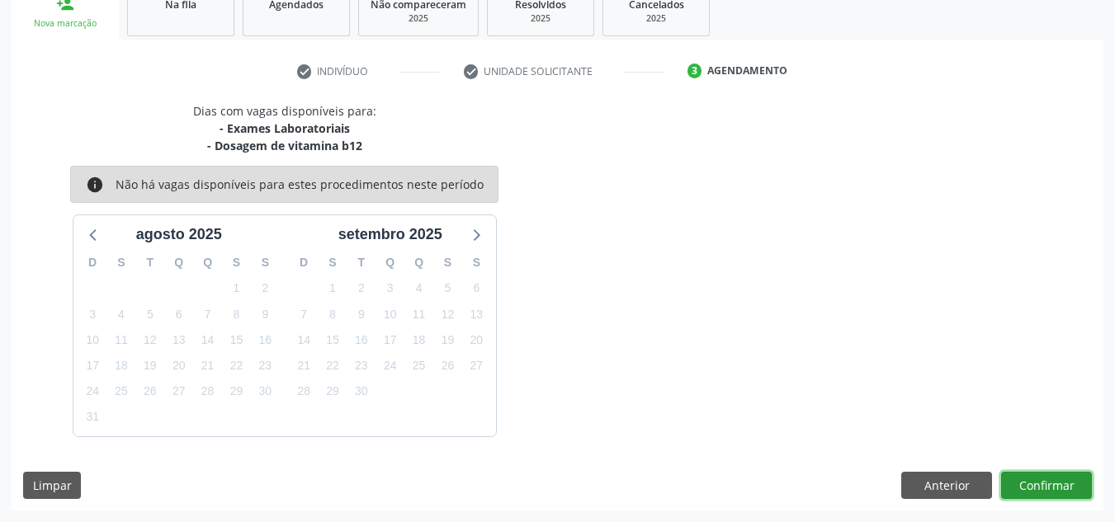
click at [1064, 483] on button "Confirmar" at bounding box center [1046, 486] width 91 height 28
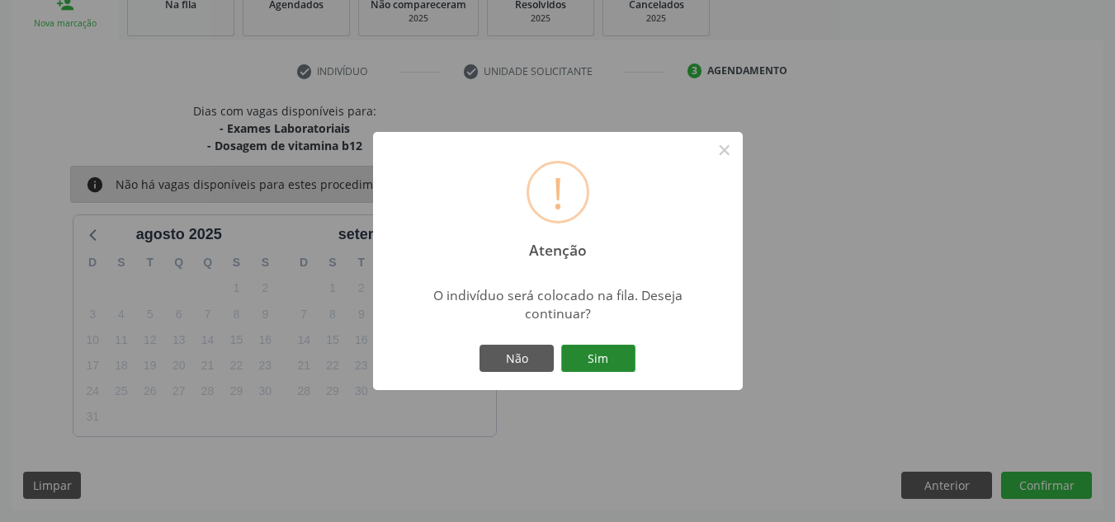
click at [601, 366] on button "Sim" at bounding box center [598, 359] width 74 height 28
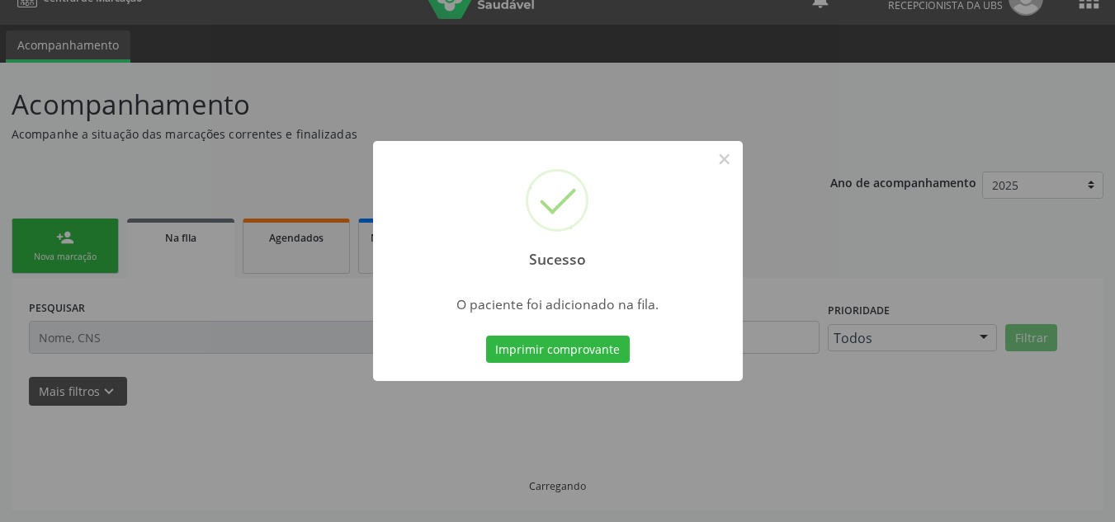
scroll to position [28, 0]
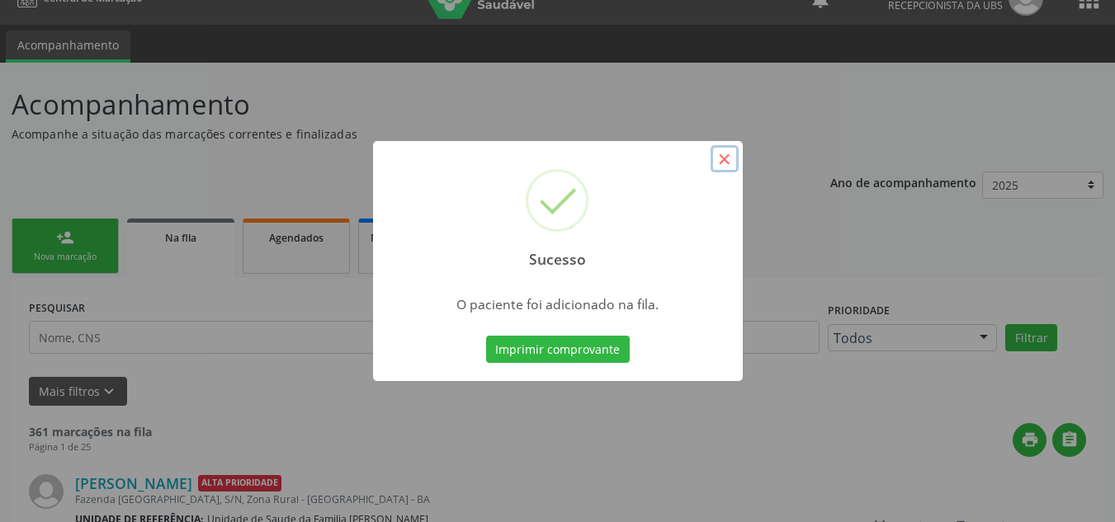
click at [719, 167] on button "×" at bounding box center [724, 159] width 28 height 28
